Goal: Navigation & Orientation: Find specific page/section

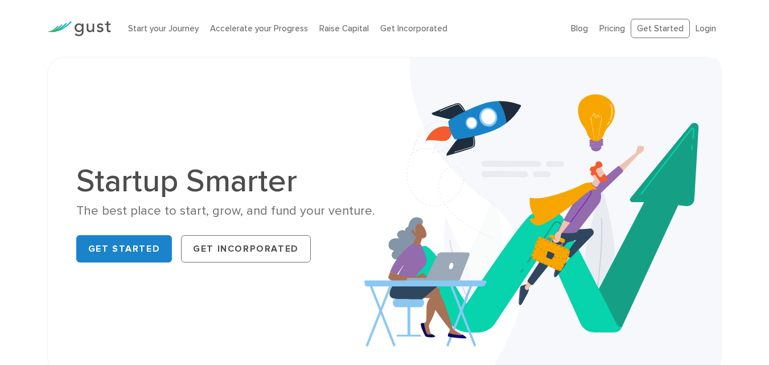
click at [242, 248] on link "Get Incorporated" at bounding box center [246, 248] width 130 height 27
click at [133, 257] on link "Get Started" at bounding box center [124, 248] width 96 height 27
click at [129, 242] on link "Get Started" at bounding box center [124, 248] width 96 height 27
click at [122, 248] on link "Get Started" at bounding box center [124, 248] width 96 height 27
click at [147, 245] on link "Get Started" at bounding box center [124, 248] width 96 height 27
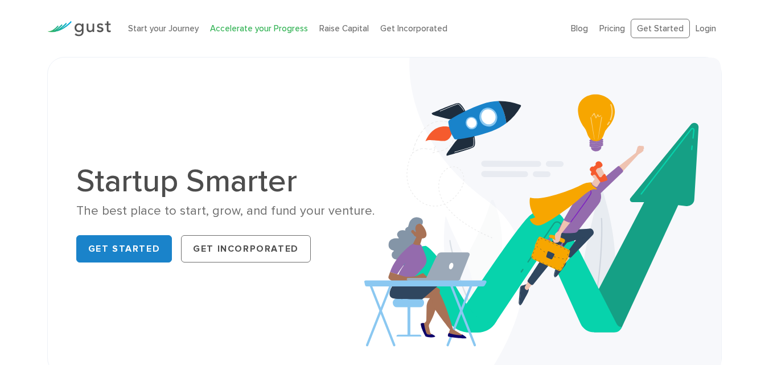
click at [282, 31] on link "Accelerate your Progress" at bounding box center [259, 28] width 98 height 10
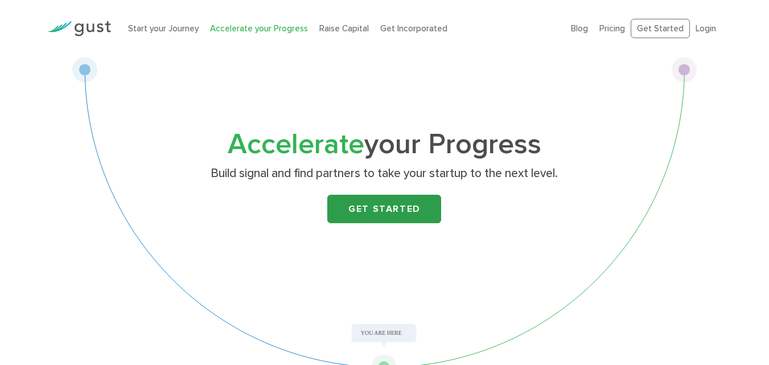
click at [387, 203] on link "Get Started" at bounding box center [384, 209] width 114 height 28
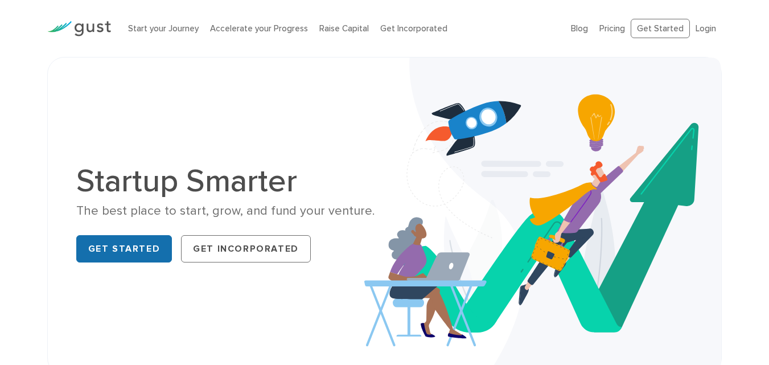
click at [132, 247] on link "Get Started" at bounding box center [124, 248] width 96 height 27
click at [583, 23] on link "Blog" at bounding box center [579, 28] width 17 height 10
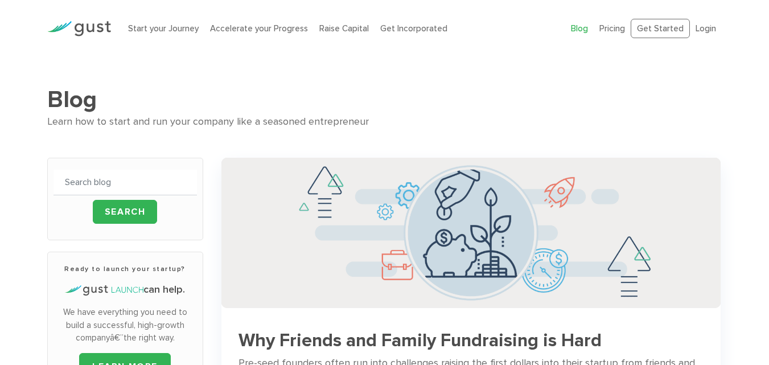
click at [426, 97] on h1 "Blog" at bounding box center [384, 99] width 675 height 28
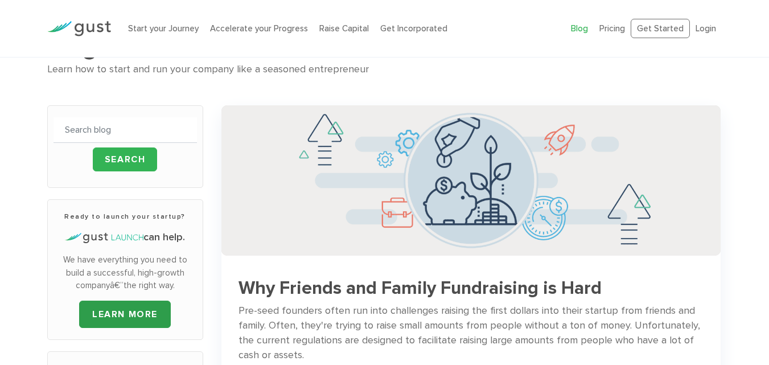
scroll to position [46, 0]
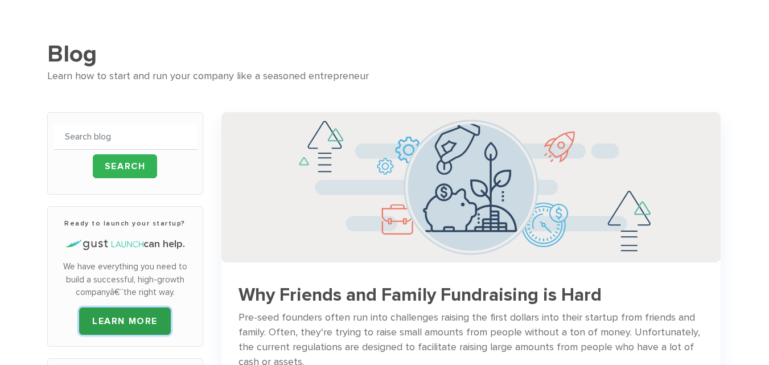
click at [130, 320] on link "LEARN MORE" at bounding box center [125, 321] width 92 height 27
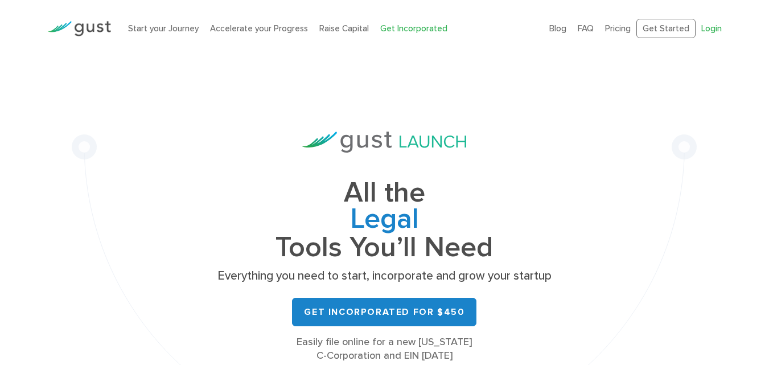
click at [716, 27] on link "Login" at bounding box center [712, 28] width 21 height 10
